Goal: Find specific page/section: Find specific page/section

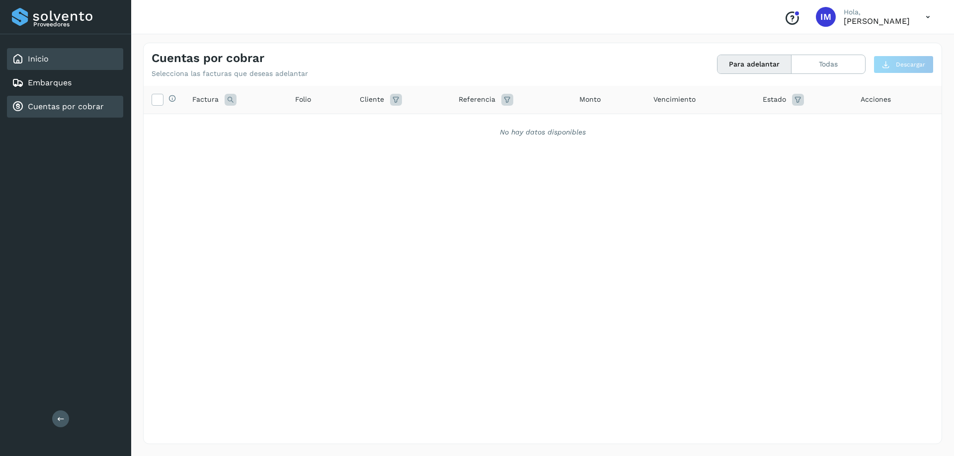
click at [43, 61] on link "Inicio" at bounding box center [38, 58] width 21 height 9
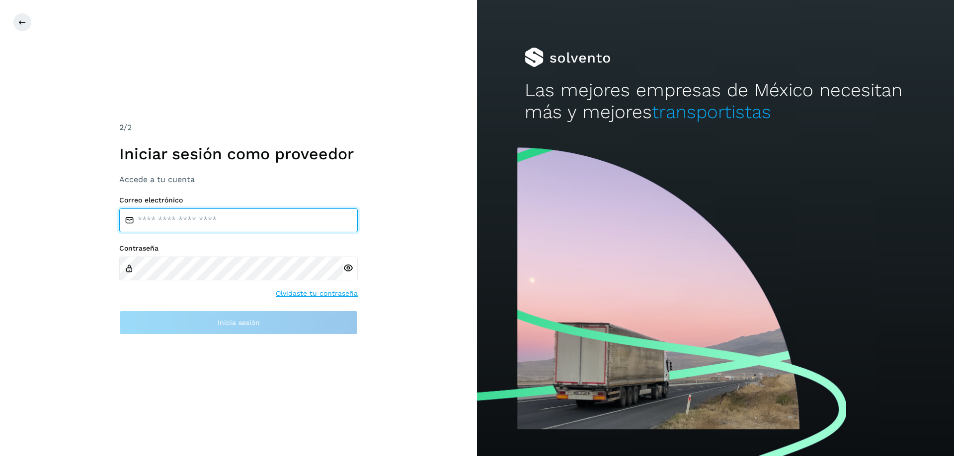
click at [144, 222] on input "email" at bounding box center [238, 221] width 238 height 24
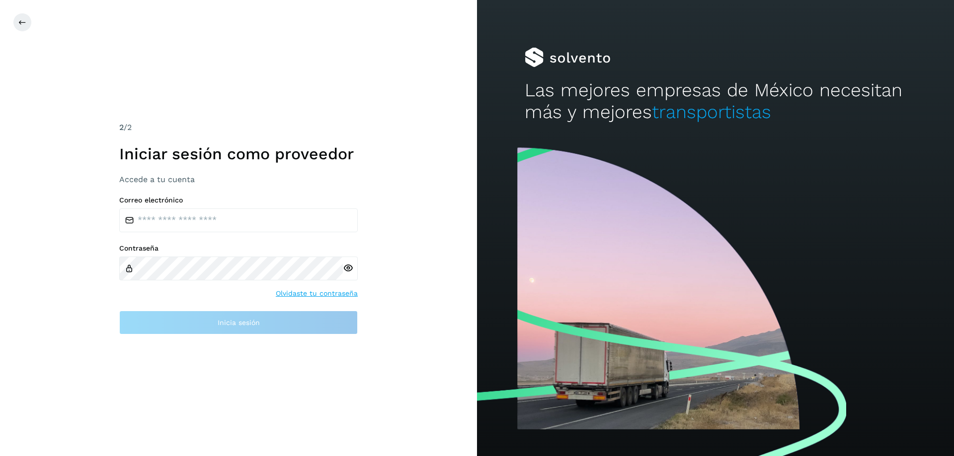
click at [421, 255] on div "2 /2 Iniciar sesión como proveedor Accede a tu cuenta Correo electrónico Contra…" at bounding box center [238, 228] width 477 height 456
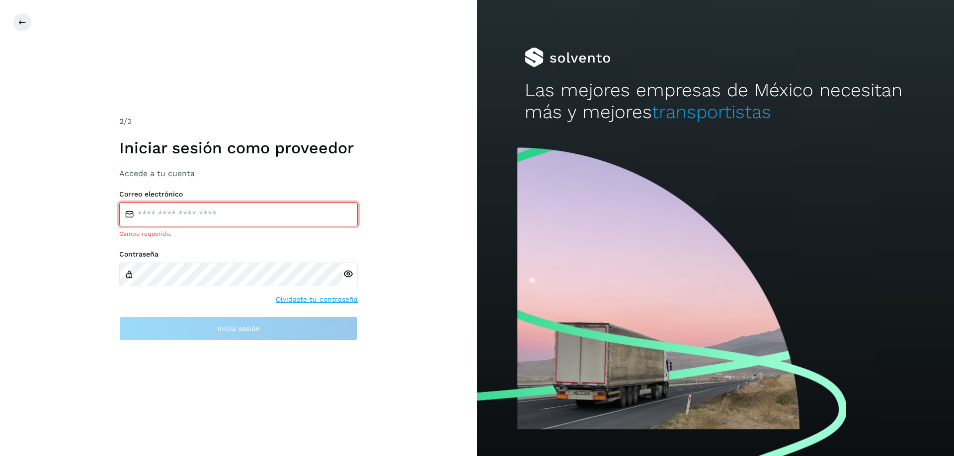
click at [109, 364] on div "2 /2 Iniciar sesión como proveedor Accede a tu cuenta Correo electrónico Campo …" at bounding box center [238, 228] width 477 height 456
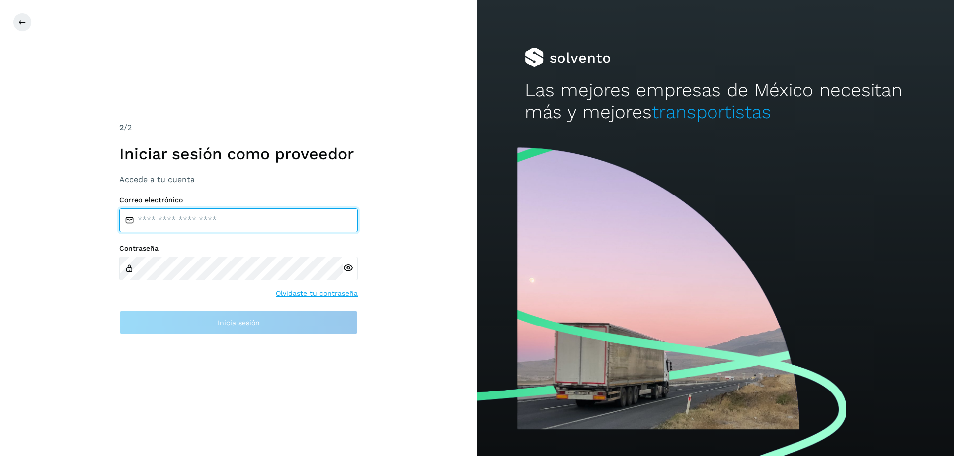
click at [209, 210] on input "email" at bounding box center [238, 221] width 238 height 24
click at [178, 219] on input "email" at bounding box center [238, 221] width 238 height 24
type input "**********"
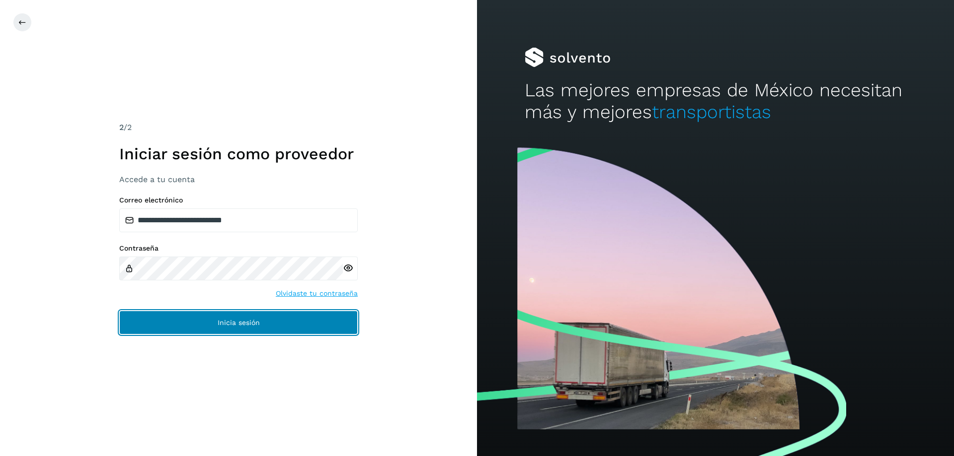
click at [197, 326] on button "Inicia sesión" at bounding box center [238, 323] width 238 height 24
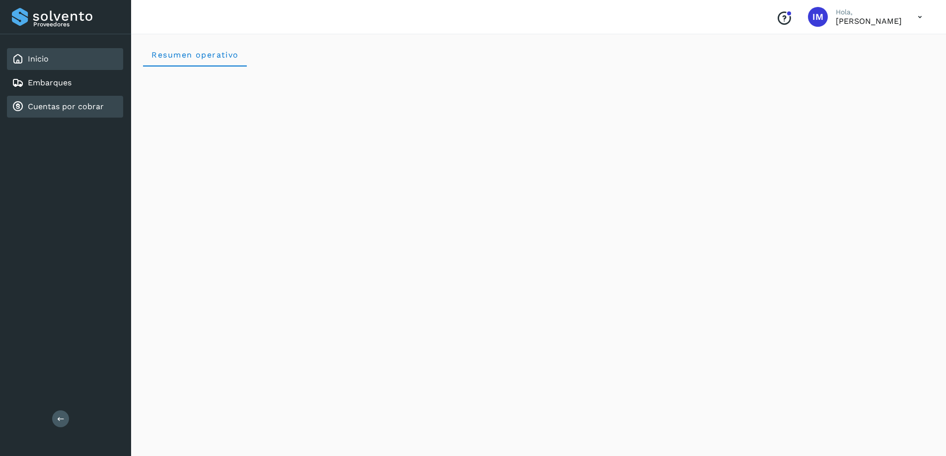
click at [52, 108] on link "Cuentas por cobrar" at bounding box center [66, 106] width 76 height 9
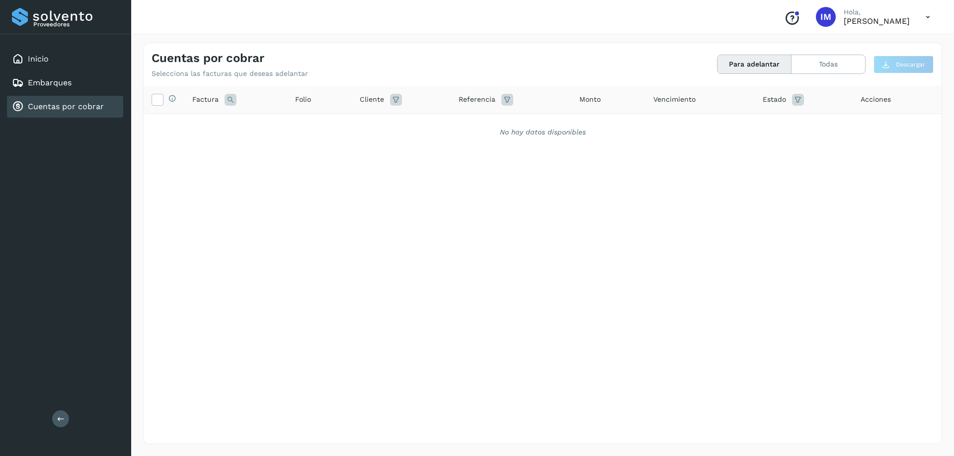
click at [778, 70] on button "Para adelantar" at bounding box center [754, 64] width 74 height 18
click at [49, 57] on div "Inicio" at bounding box center [65, 59] width 116 height 22
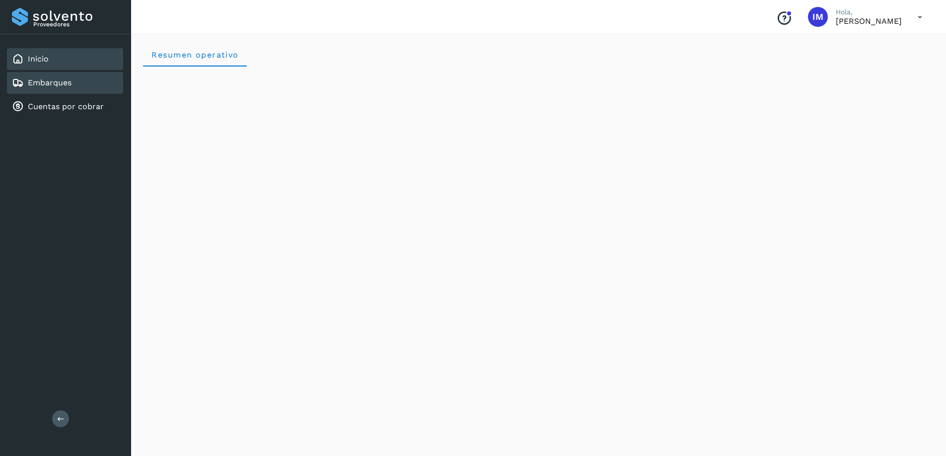
click at [58, 85] on link "Embarques" at bounding box center [50, 82] width 44 height 9
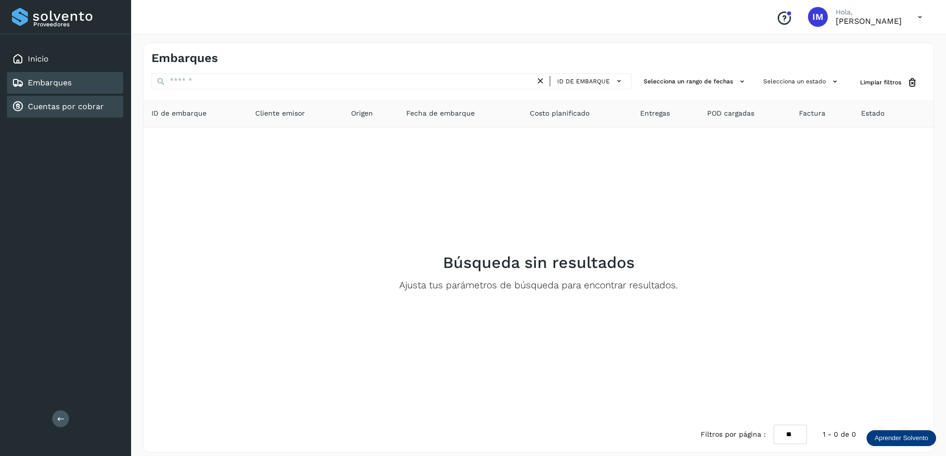
click at [74, 109] on link "Cuentas por cobrar" at bounding box center [66, 106] width 76 height 9
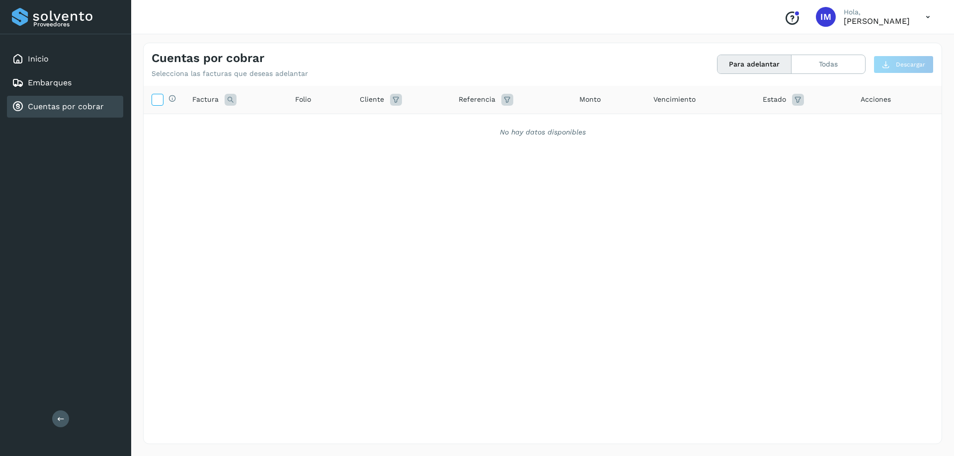
click at [161, 102] on icon at bounding box center [157, 99] width 10 height 10
click at [160, 102] on icon at bounding box center [157, 99] width 10 height 10
click at [767, 64] on button "Para adelantar" at bounding box center [754, 64] width 74 height 18
click at [826, 68] on button "Todas" at bounding box center [828, 64] width 74 height 18
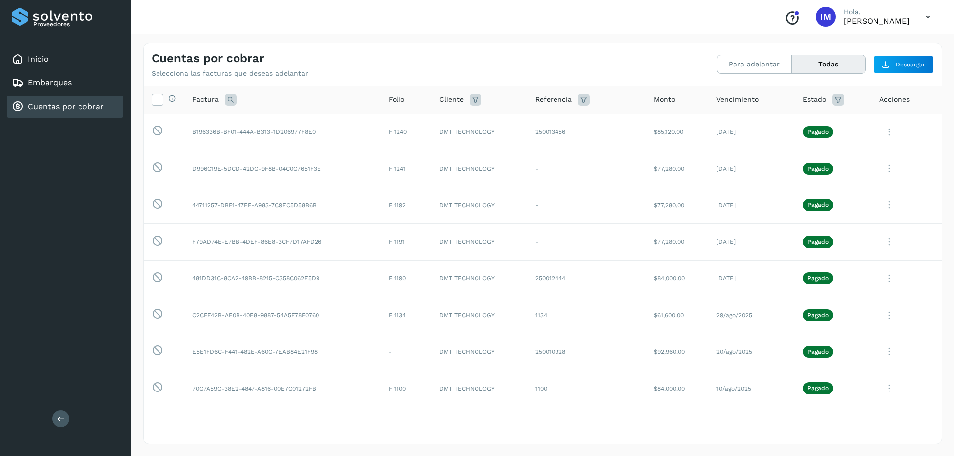
click at [917, 18] on div "Conoce nuestros beneficios IM Hola, [PERSON_NAME]" at bounding box center [857, 16] width 162 height 23
click at [882, 135] on icon at bounding box center [889, 132] width 20 height 20
click at [863, 155] on button "Ver Detalle" at bounding box center [874, 156] width 118 height 19
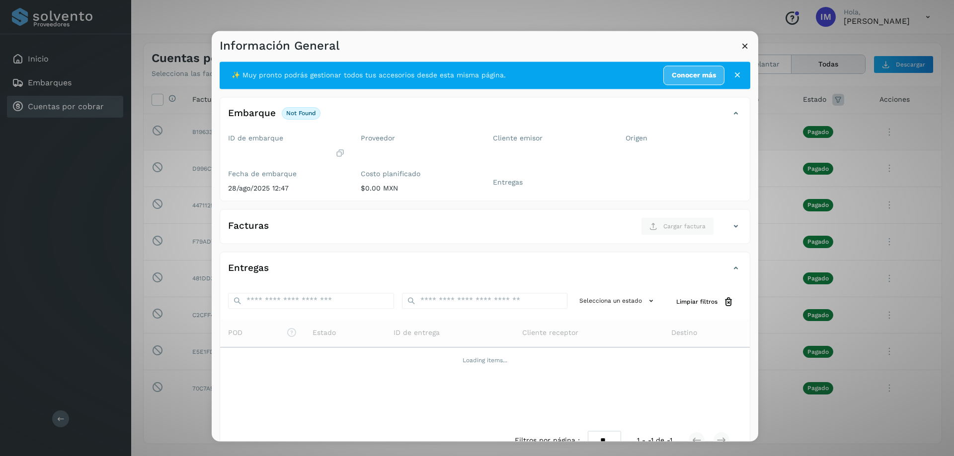
click at [732, 76] on icon at bounding box center [737, 75] width 10 height 10
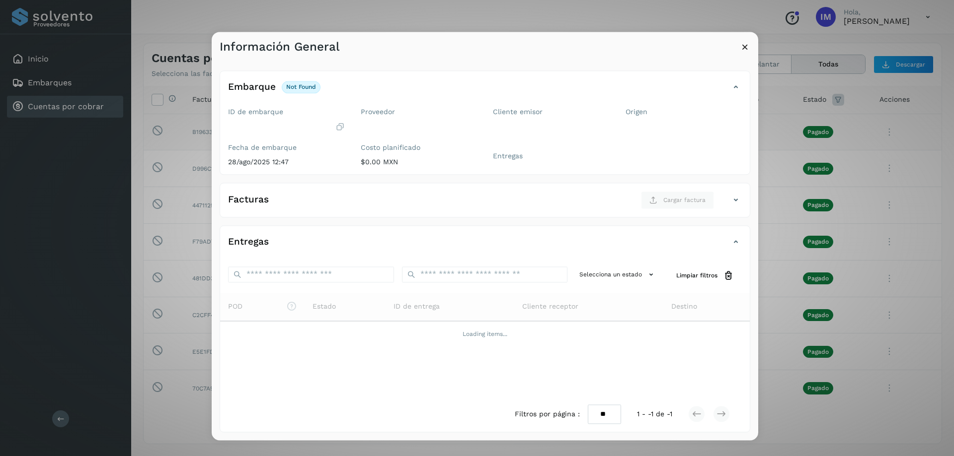
click at [741, 45] on icon at bounding box center [745, 47] width 10 height 10
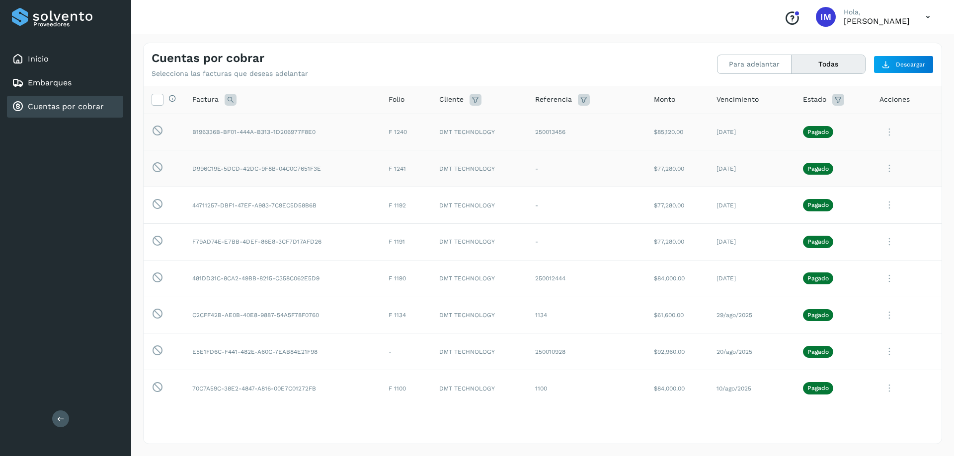
click at [882, 143] on icon at bounding box center [889, 132] width 20 height 20
click at [882, 168] on div at bounding box center [477, 228] width 954 height 456
click at [157, 104] on span at bounding box center [157, 101] width 10 height 8
click at [881, 139] on icon at bounding box center [889, 132] width 20 height 20
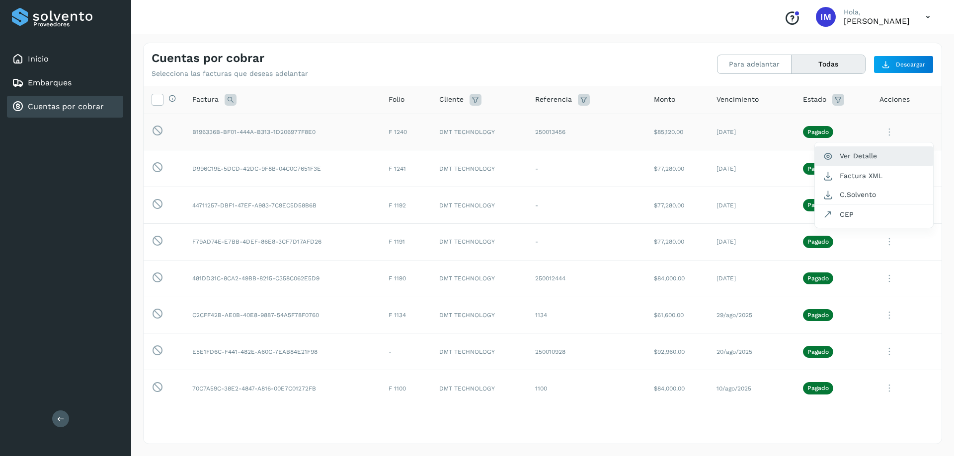
click at [867, 159] on button "Ver Detalle" at bounding box center [874, 156] width 118 height 19
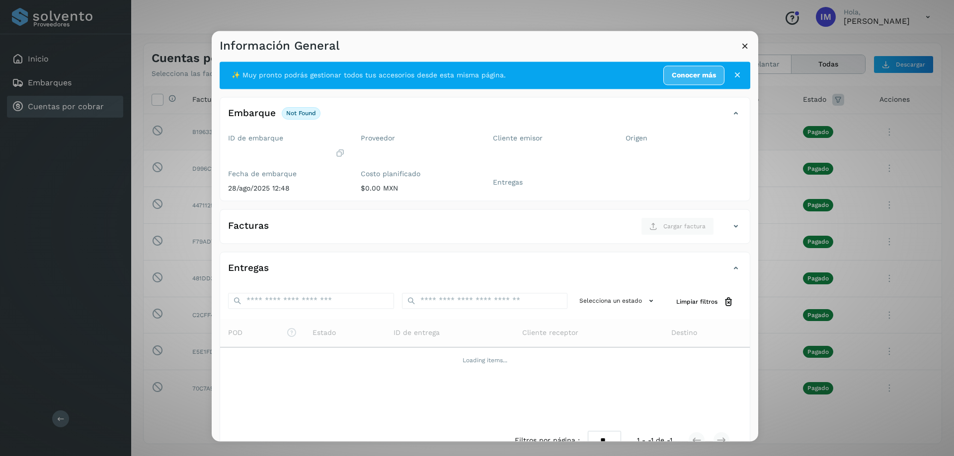
click at [732, 76] on icon at bounding box center [737, 75] width 10 height 10
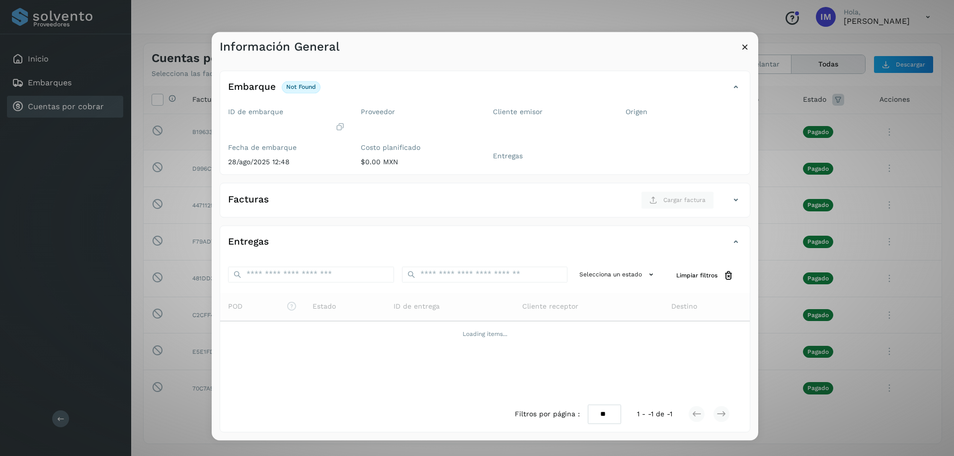
click at [745, 45] on icon at bounding box center [745, 47] width 10 height 10
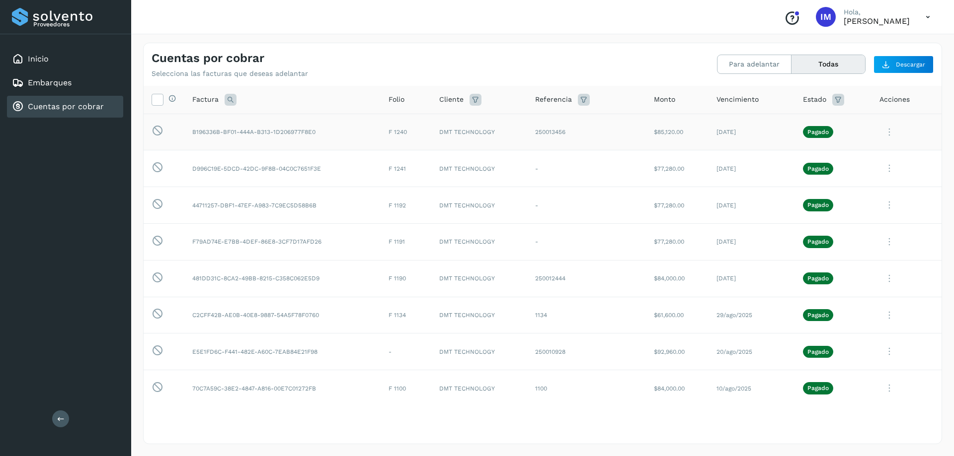
click at [280, 136] on td "B196336B-BF01-444A-B313-1D206977F8E0" at bounding box center [282, 132] width 196 height 37
click at [280, 131] on td "B196336B-BF01-444A-B313-1D206977F8E0" at bounding box center [282, 132] width 196 height 37
click at [232, 99] on icon at bounding box center [230, 100] width 12 height 12
drag, startPoint x: 188, startPoint y: 132, endPoint x: 276, endPoint y: 135, distance: 87.5
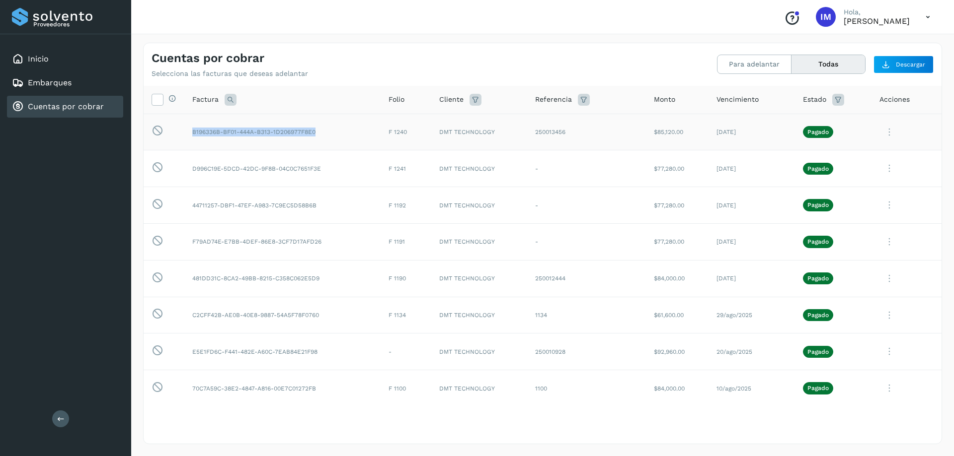
drag, startPoint x: 192, startPoint y: 131, endPoint x: 323, endPoint y: 138, distance: 130.8
click at [323, 138] on td "B196336B-BF01-444A-B313-1D206977F8E0" at bounding box center [282, 132] width 196 height 37
copy td "B196336B-BF01-444A-B313-1D206977F8E0"
click at [231, 97] on icon at bounding box center [230, 100] width 12 height 12
paste input "**********"
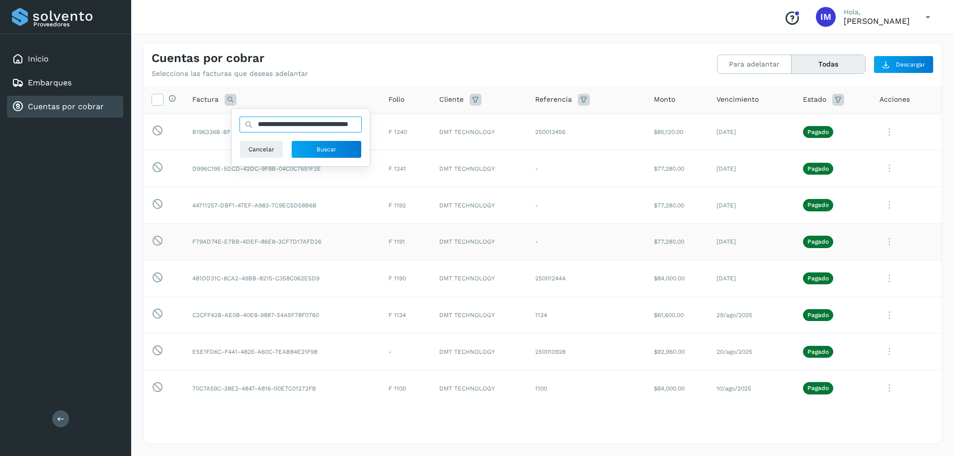
scroll to position [0, 43]
type input "**********"
click at [335, 151] on span "Buscar" at bounding box center [326, 149] width 20 height 9
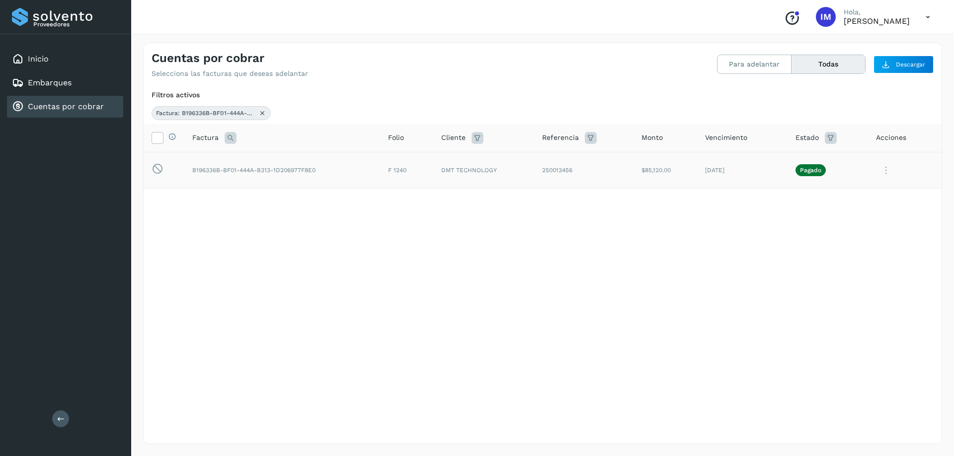
click at [380, 172] on td "B196336B-BF01-444A-B313-1D206977F8E0" at bounding box center [406, 170] width 53 height 37
drag, startPoint x: 233, startPoint y: 172, endPoint x: 210, endPoint y: 175, distance: 23.6
click at [380, 172] on td "B196336B-BF01-444A-B313-1D206977F8E0" at bounding box center [406, 170] width 53 height 37
click at [152, 169] on icon at bounding box center [157, 169] width 12 height 12
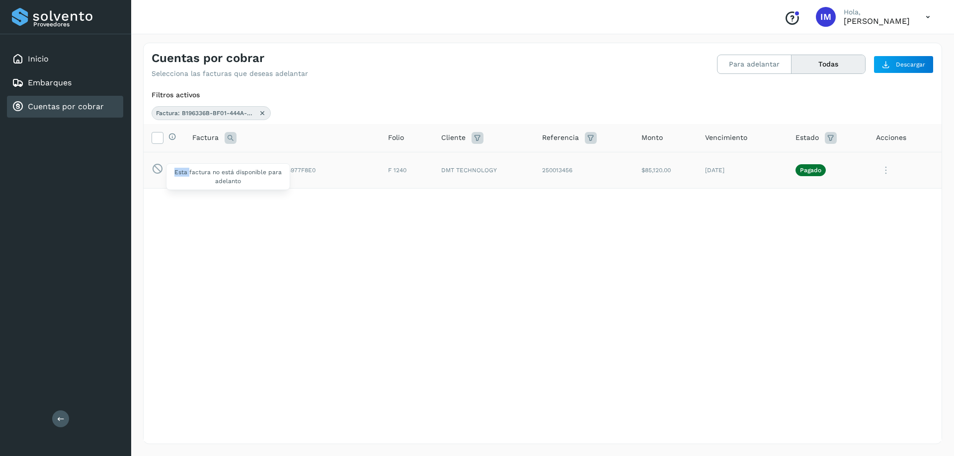
click at [152, 169] on icon at bounding box center [157, 169] width 12 height 12
click at [883, 168] on icon at bounding box center [886, 170] width 20 height 20
click at [859, 194] on button "Ver Detalle" at bounding box center [874, 194] width 118 height 19
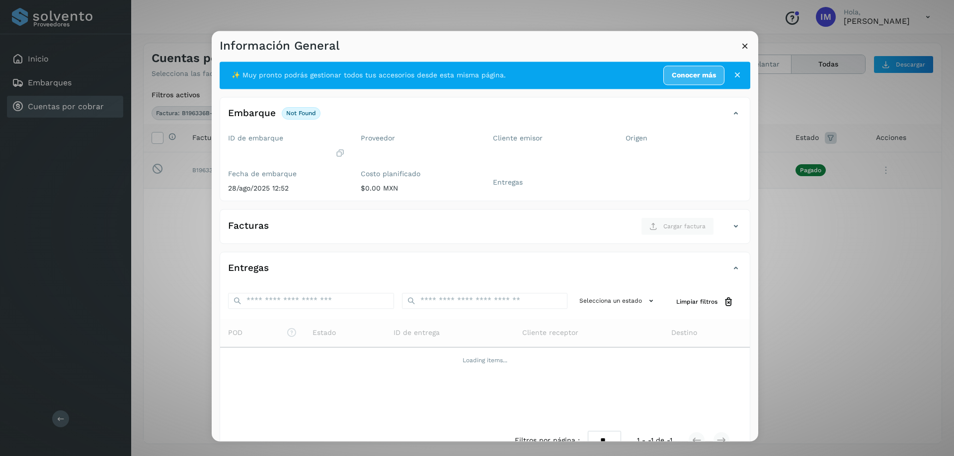
click at [745, 41] on icon at bounding box center [745, 46] width 10 height 10
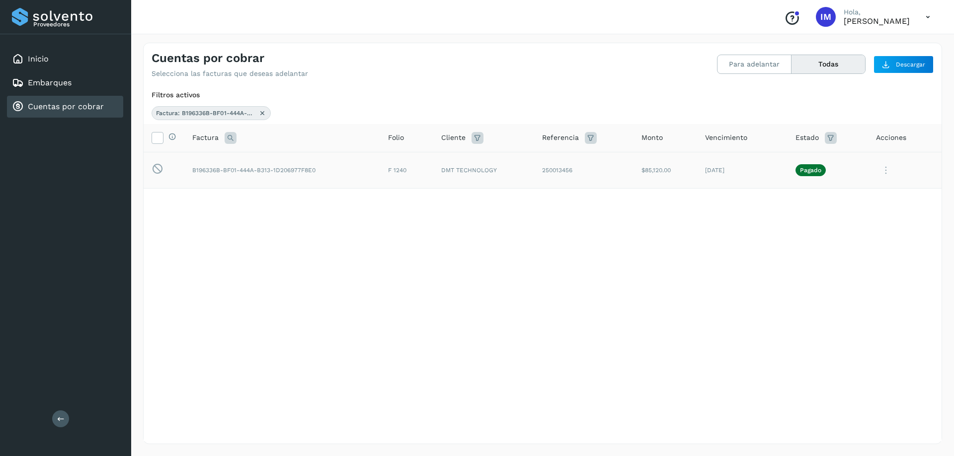
click at [890, 173] on icon at bounding box center [886, 170] width 20 height 20
click at [868, 237] on button "C.Solvento" at bounding box center [874, 232] width 118 height 19
click at [889, 171] on icon at bounding box center [886, 170] width 20 height 20
click at [873, 212] on button "Factura XML" at bounding box center [874, 214] width 118 height 19
click at [214, 114] on span "Factura: B196336B-BF01-444A-B313-1D206977F8E0" at bounding box center [205, 113] width 99 height 9
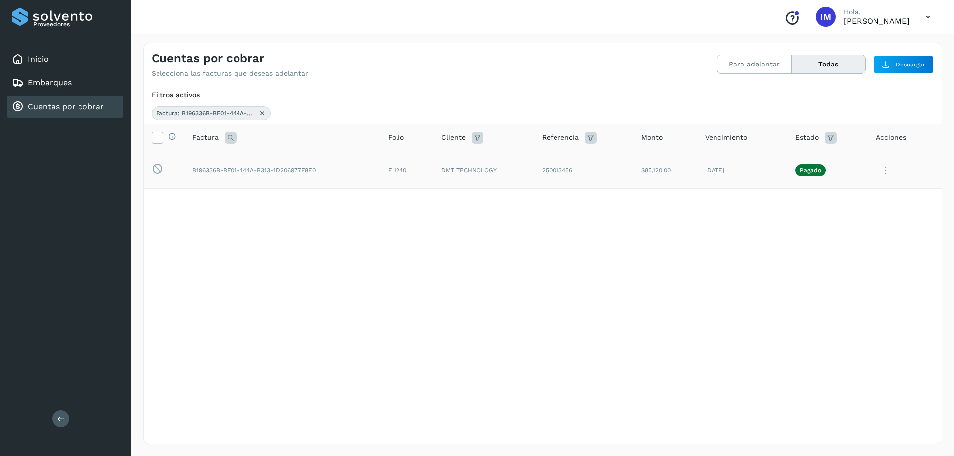
click at [230, 111] on span "Factura: B196336B-BF01-444A-B313-1D206977F8E0" at bounding box center [205, 113] width 99 height 9
click at [230, 112] on span "Factura: B196336B-BF01-444A-B313-1D206977F8E0" at bounding box center [205, 113] width 99 height 9
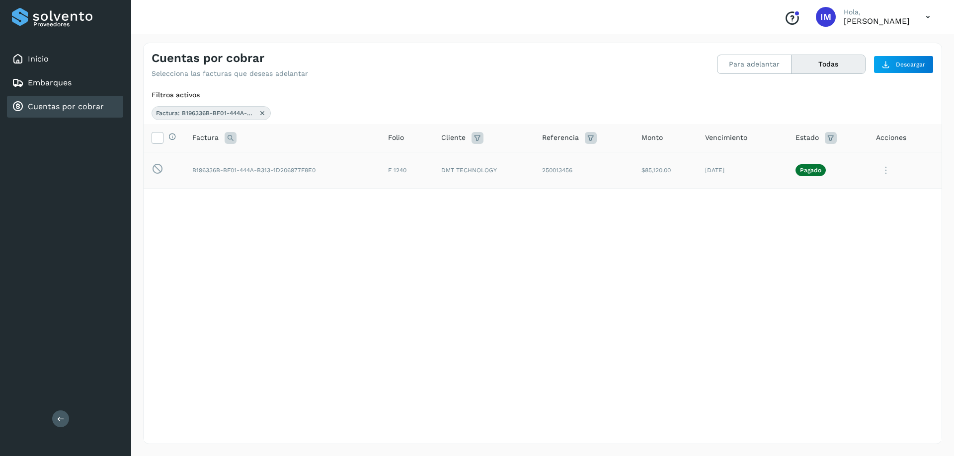
click at [380, 171] on td "B196336B-BF01-444A-B313-1D206977F8E0" at bounding box center [406, 170] width 53 height 37
click at [380, 170] on td "B196336B-BF01-444A-B313-1D206977F8E0" at bounding box center [406, 170] width 53 height 37
click at [380, 168] on td "B196336B-BF01-444A-B313-1D206977F8E0" at bounding box center [406, 170] width 53 height 37
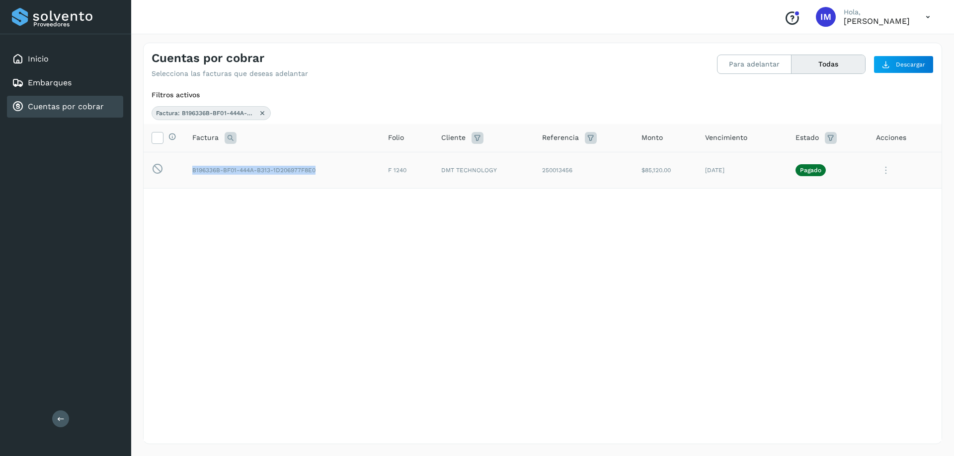
click at [380, 168] on td "B196336B-BF01-444A-B313-1D206977F8E0" at bounding box center [406, 170] width 53 height 37
click at [380, 167] on td "B196336B-BF01-444A-B313-1D206977F8E0" at bounding box center [406, 170] width 53 height 37
click at [380, 166] on td "B196336B-BF01-444A-B313-1D206977F8E0" at bounding box center [406, 170] width 53 height 37
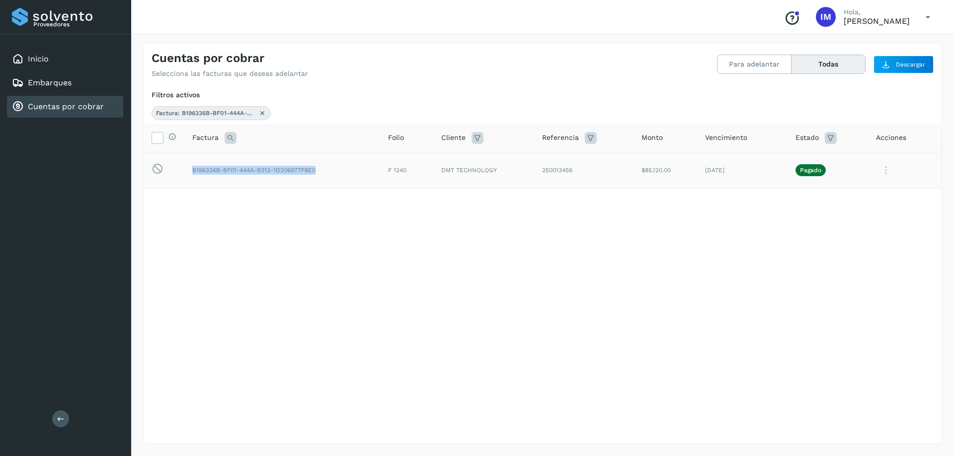
click at [380, 164] on td "B196336B-BF01-444A-B313-1D206977F8E0" at bounding box center [406, 170] width 53 height 37
click at [380, 163] on td "B196336B-BF01-444A-B313-1D206977F8E0" at bounding box center [406, 170] width 53 height 37
